Goal: Task Accomplishment & Management: Manage account settings

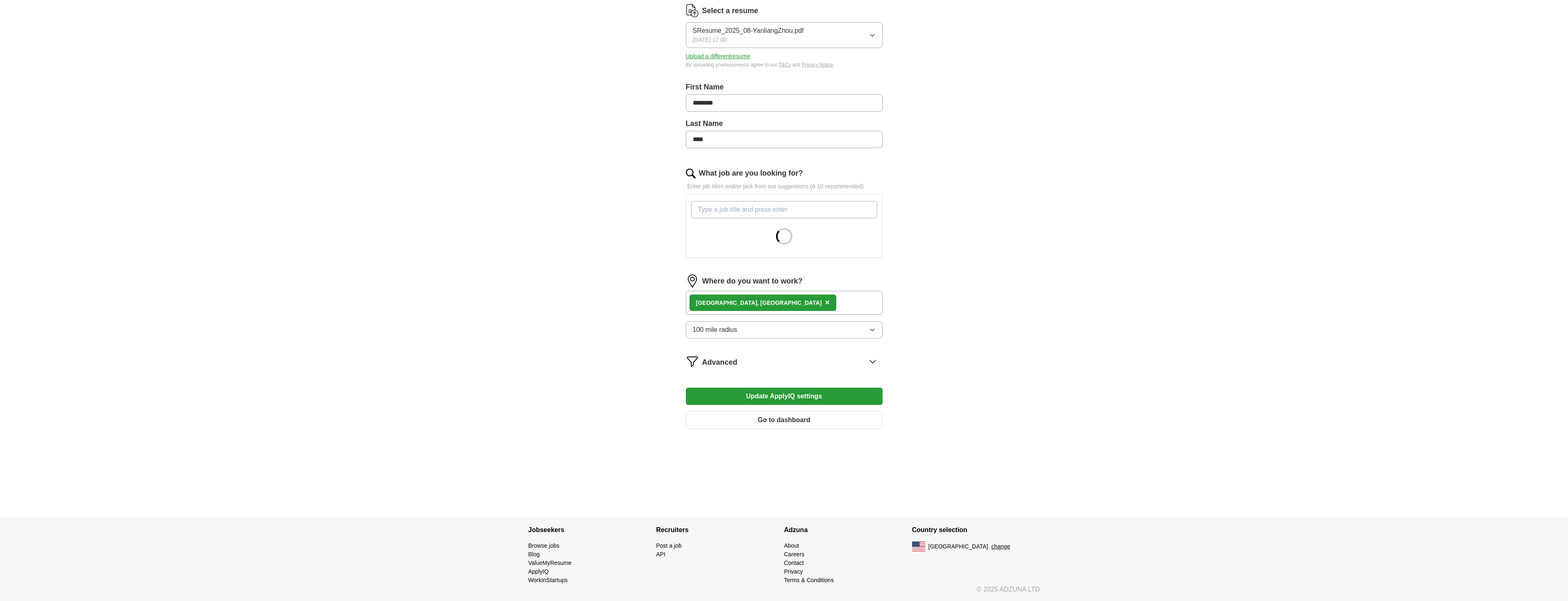
click at [825, 302] on span "×" at bounding box center [827, 302] width 5 height 9
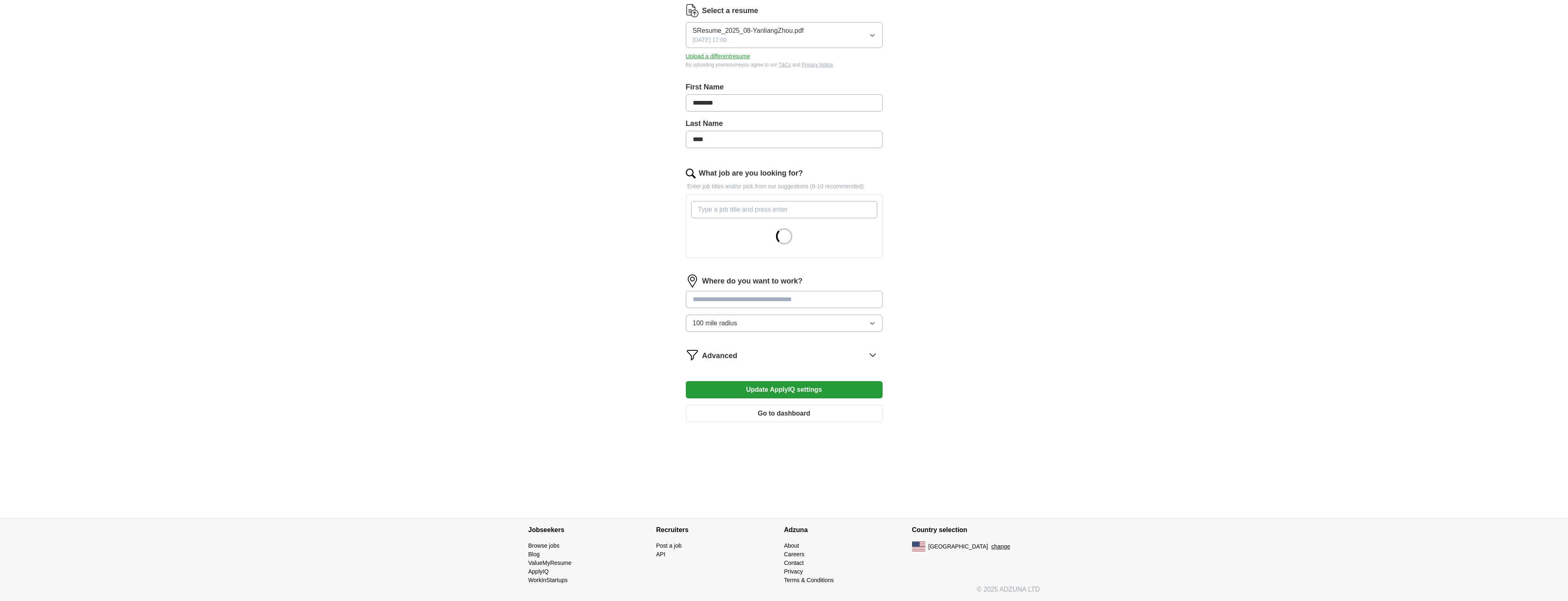
scroll to position [108, 0]
click at [762, 391] on button "Update ApplyIQ settings" at bounding box center [785, 389] width 197 height 18
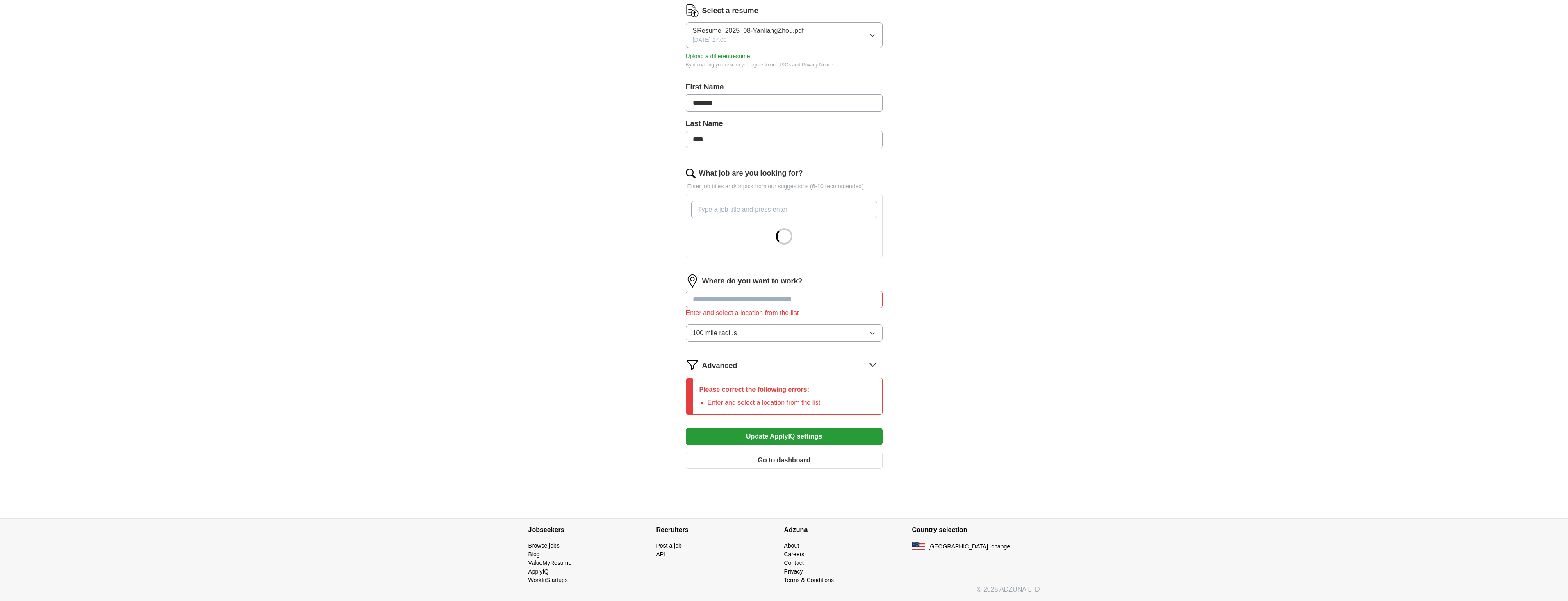
click at [756, 297] on input "text" at bounding box center [785, 300] width 197 height 18
click at [762, 332] on button "100 mile radius" at bounding box center [785, 333] width 197 height 18
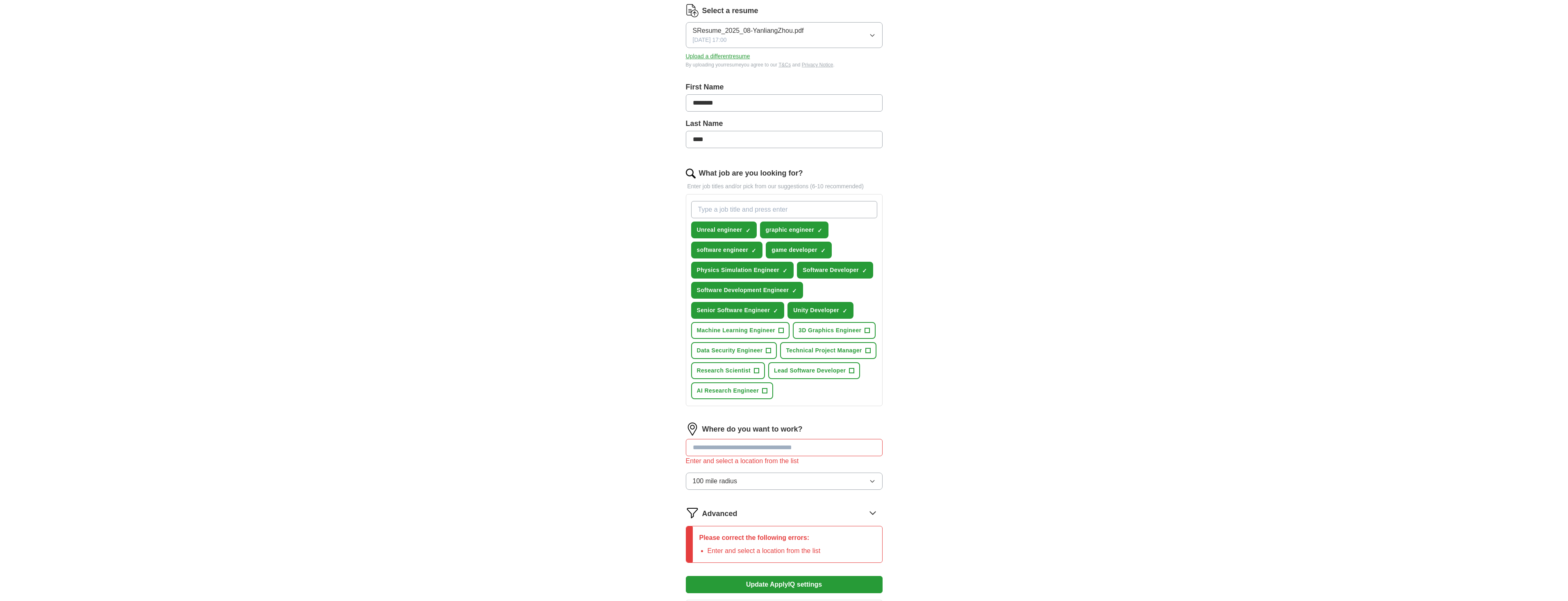
click at [780, 330] on span "+" at bounding box center [781, 330] width 5 height 7
click at [866, 327] on span "+" at bounding box center [867, 330] width 5 height 7
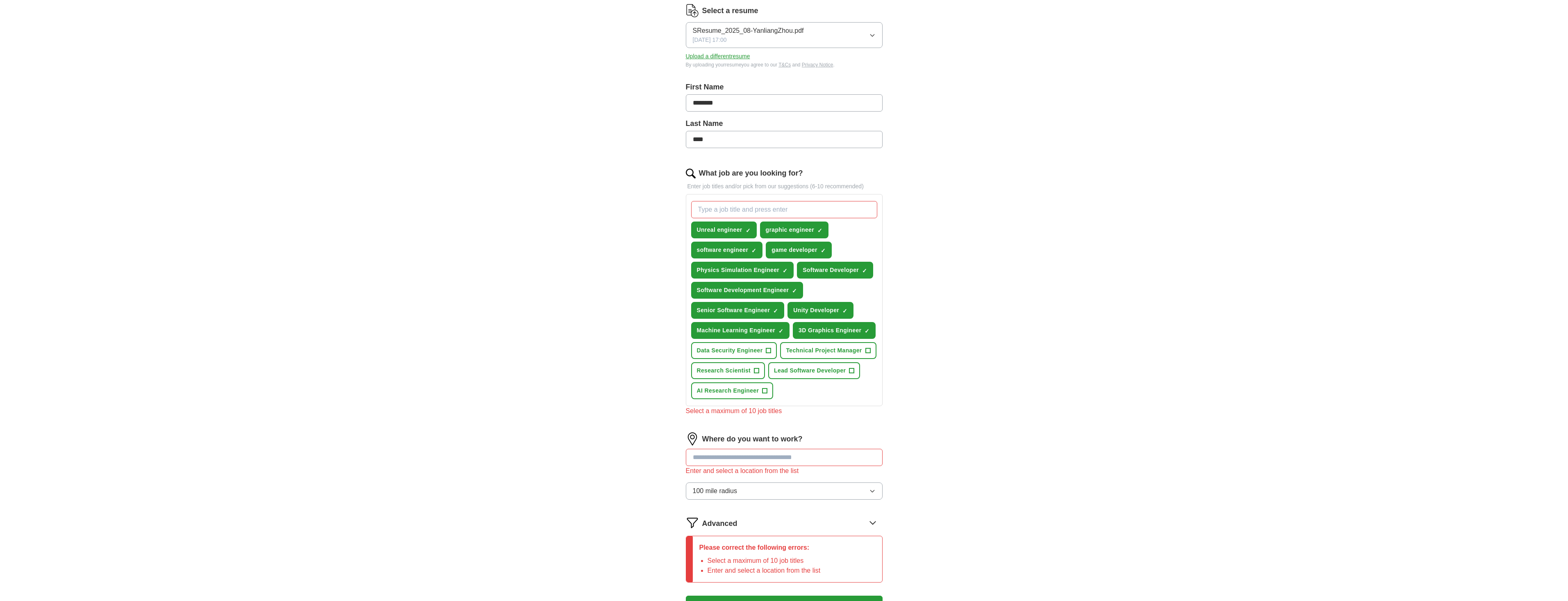
click at [740, 460] on input "text" at bounding box center [785, 457] width 197 height 18
type input "*"
type input "*******"
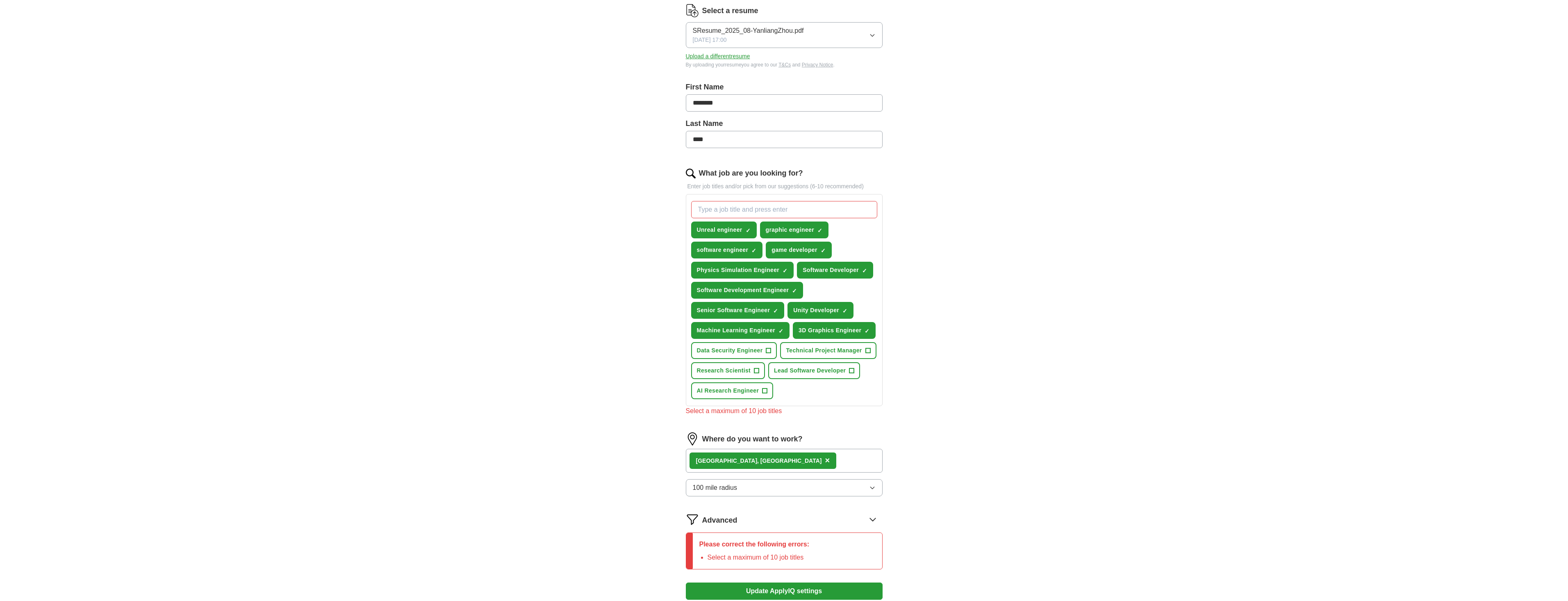
click at [825, 461] on span "×" at bounding box center [827, 460] width 5 height 9
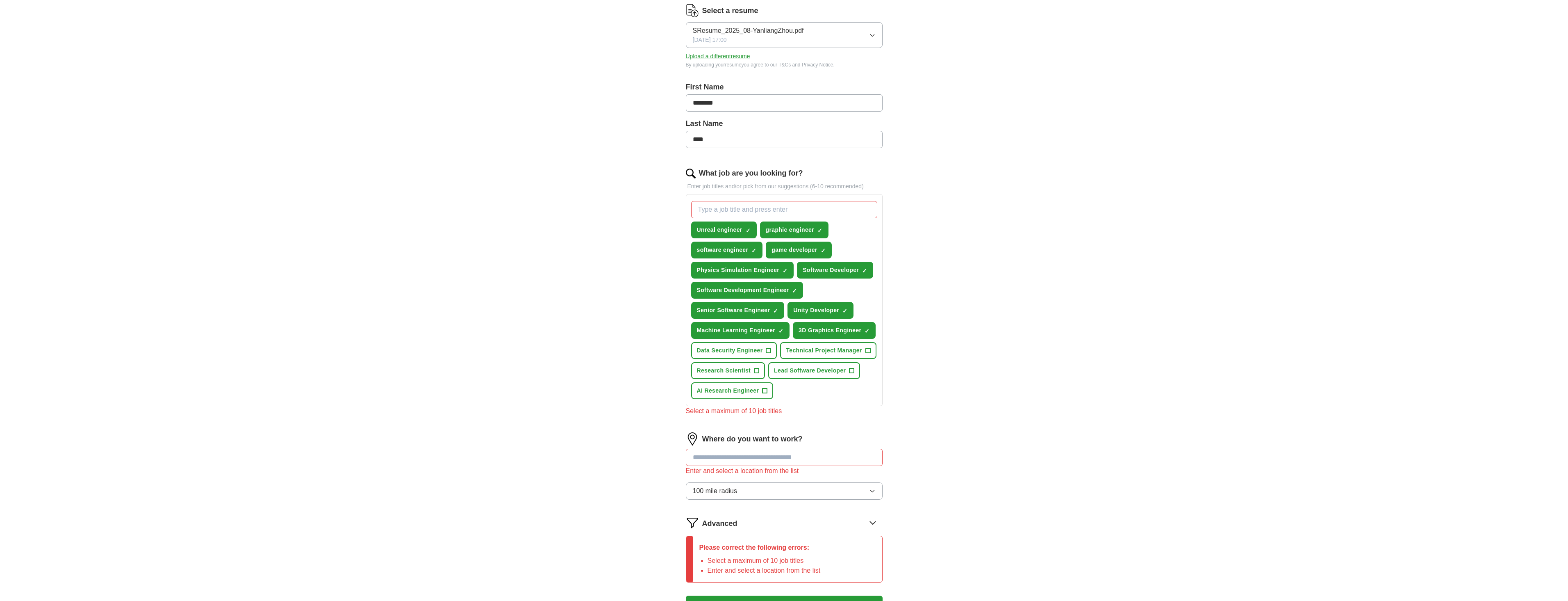
click at [732, 460] on input "text" at bounding box center [785, 457] width 197 height 18
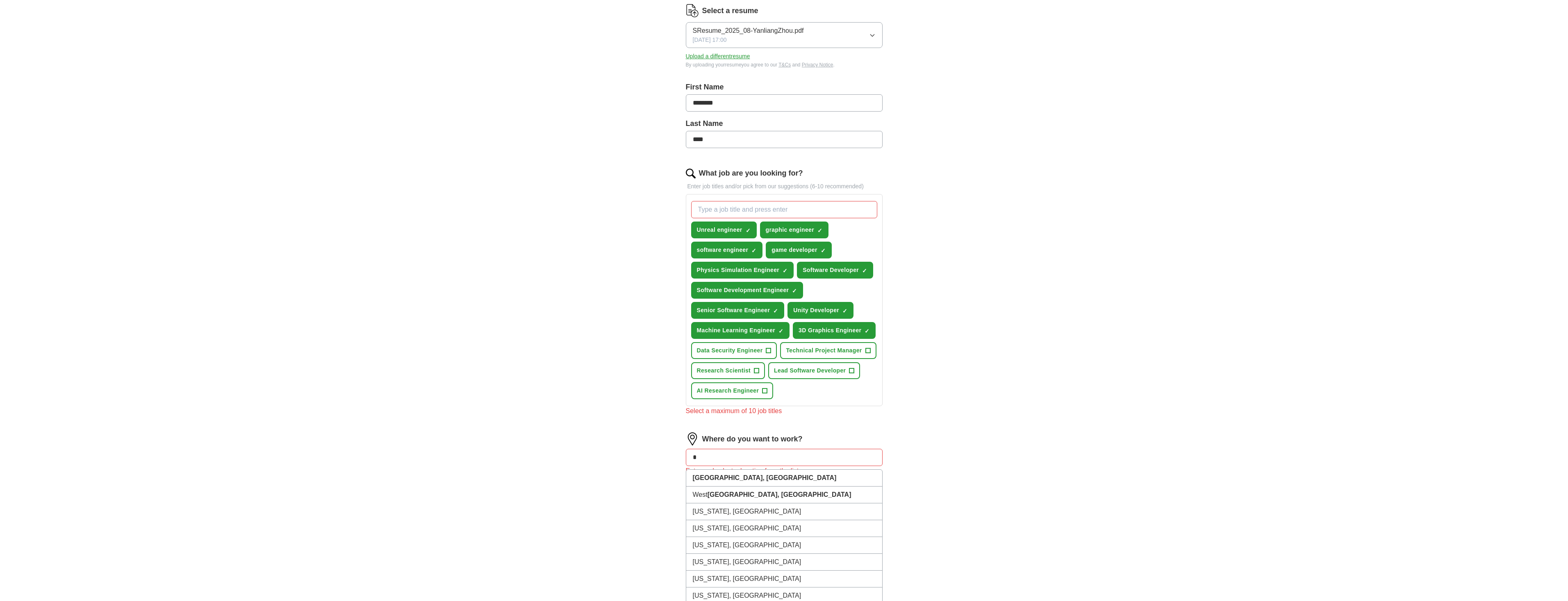
type input "**"
click at [724, 484] on li "Ca lifornia" at bounding box center [784, 478] width 196 height 17
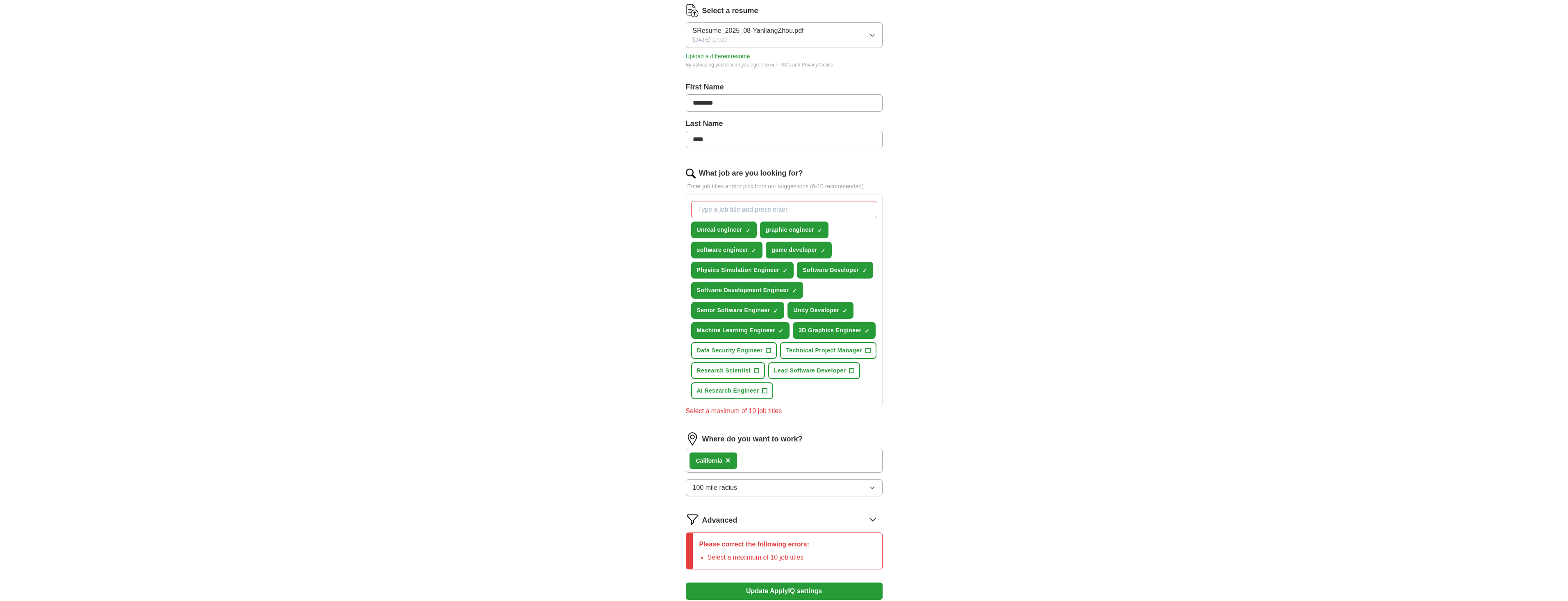
click at [726, 589] on button "Update ApplyIQ settings" at bounding box center [785, 591] width 197 height 18
click at [0, 0] on span "×" at bounding box center [0, 0] width 0 height 0
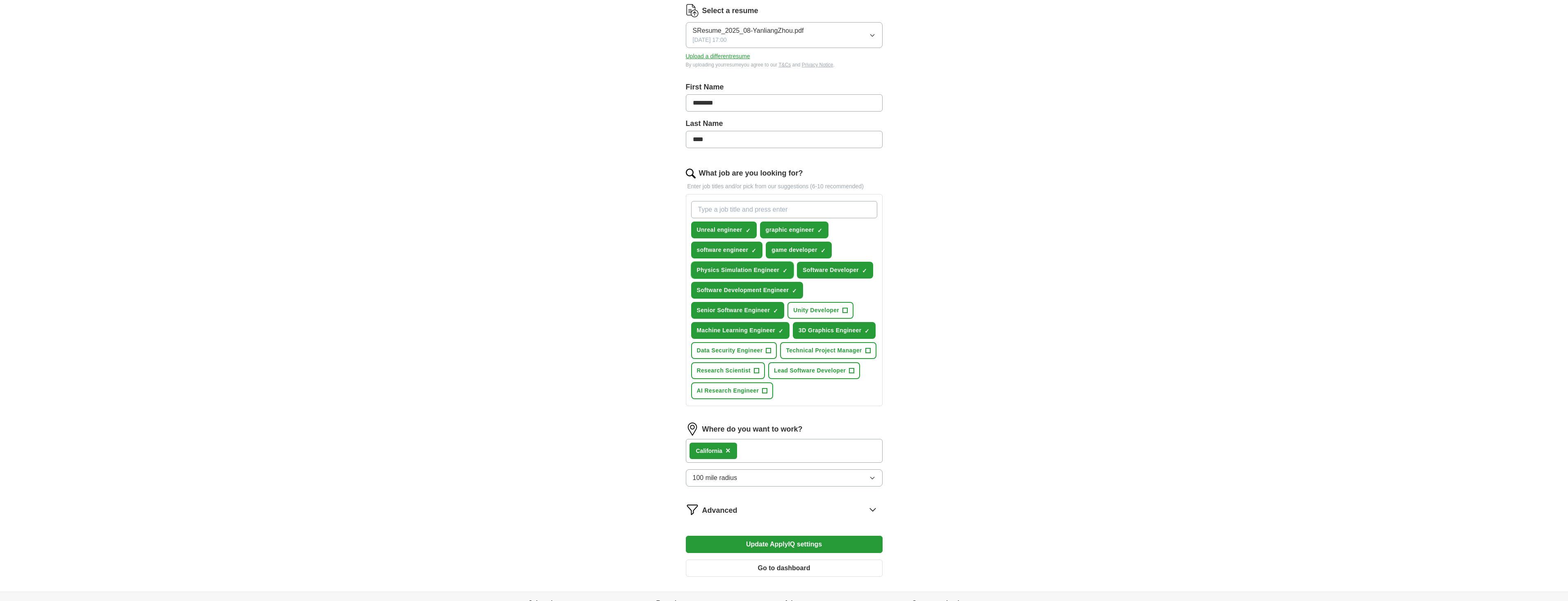
click at [0, 0] on span "×" at bounding box center [0, 0] width 0 height 0
click at [843, 309] on span "+" at bounding box center [845, 310] width 5 height 7
click at [778, 548] on button "Update ApplyIQ settings" at bounding box center [785, 544] width 197 height 18
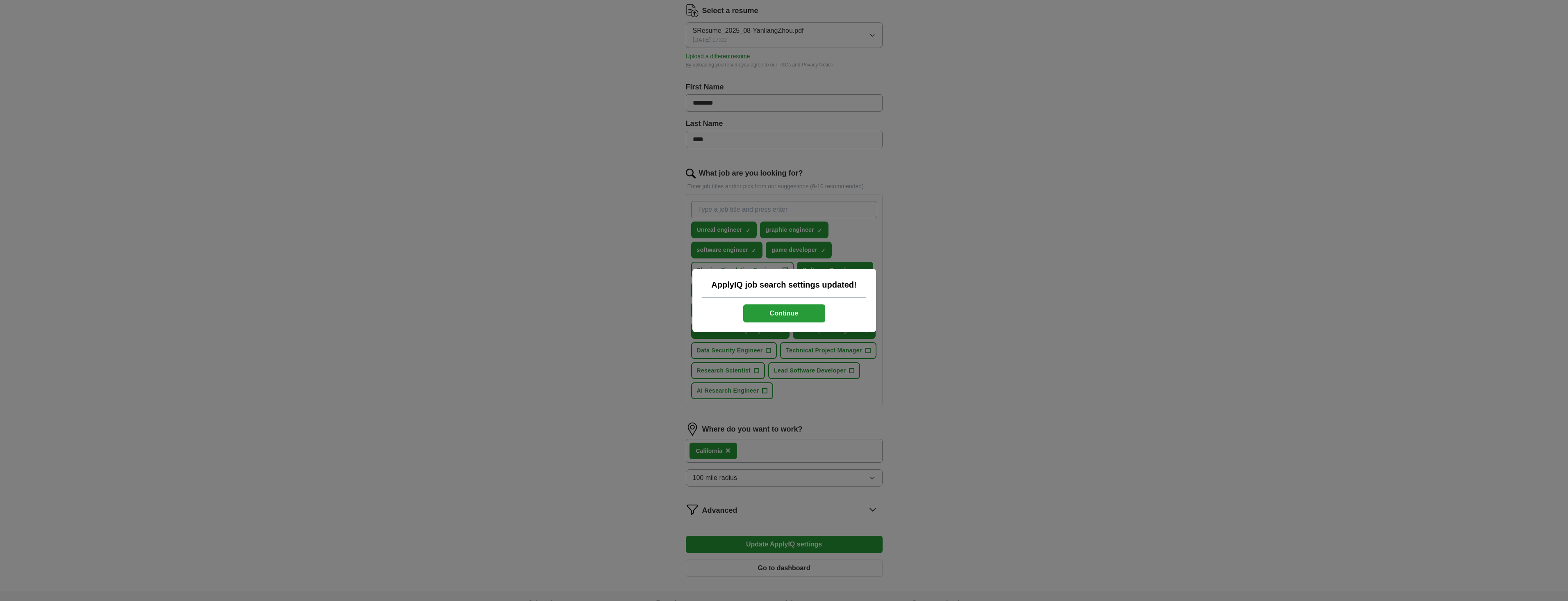
click at [769, 312] on button "Continue" at bounding box center [784, 313] width 82 height 18
